Goal: Download file/media

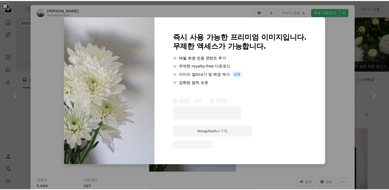
scroll to position [257, 0]
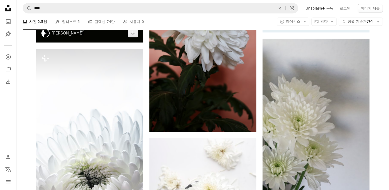
scroll to position [283, 0]
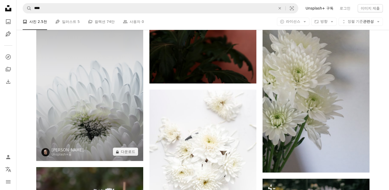
click at [83, 116] on img at bounding box center [89, 80] width 107 height 160
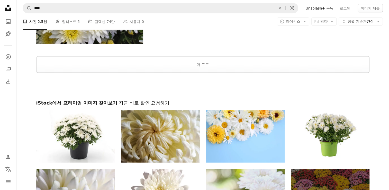
scroll to position [1054, 0]
